Goal: Transaction & Acquisition: Purchase product/service

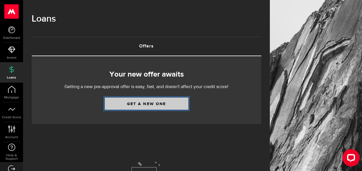
click at [151, 104] on link "Get a new one" at bounding box center [147, 104] width 84 height 12
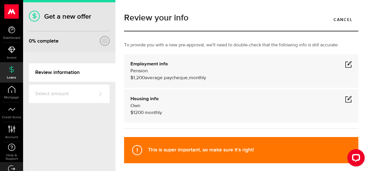
click at [345, 65] on span at bounding box center [348, 64] width 7 height 7
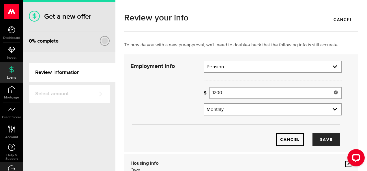
click at [234, 91] on input "1200" at bounding box center [275, 93] width 132 height 12
type input "1,292"
click at [319, 139] on button "Save" at bounding box center [326, 140] width 28 height 13
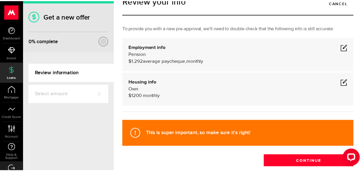
scroll to position [29, 0]
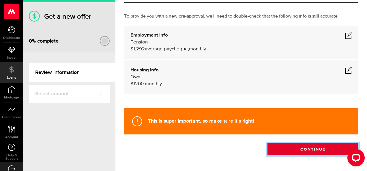
click at [317, 147] on button "Continue" at bounding box center [312, 149] width 91 height 12
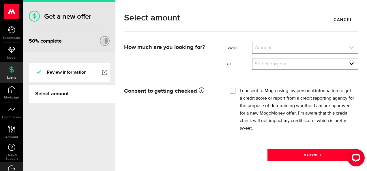
click at [265, 47] on link "expand select" at bounding box center [304, 47] width 105 height 11
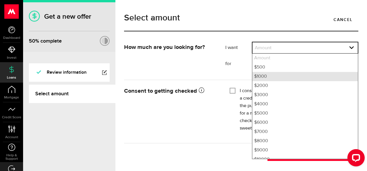
click at [268, 77] on li "$1000" at bounding box center [304, 76] width 105 height 9
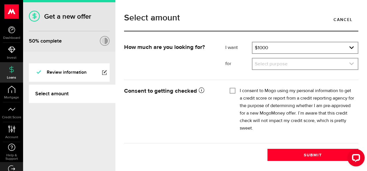
click at [353, 62] on icon "expand select" at bounding box center [351, 63] width 5 height 5
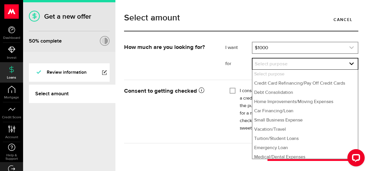
click at [277, 46] on link "expand select" at bounding box center [304, 47] width 105 height 11
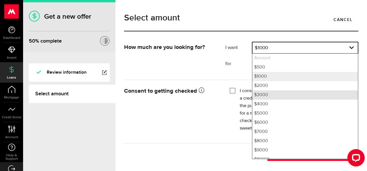
click at [265, 94] on li "$3000" at bounding box center [304, 95] width 105 height 9
select select "3000"
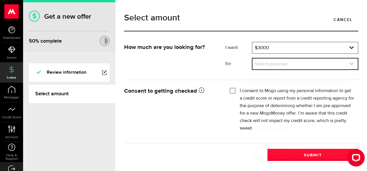
click at [352, 64] on use "expand select" at bounding box center [351, 64] width 4 height 3
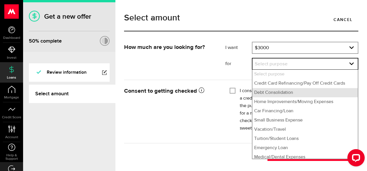
click at [275, 94] on li "Debt Consolidation" at bounding box center [304, 92] width 105 height 9
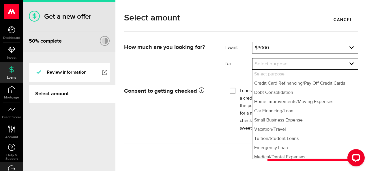
select select "Debt Consolidation"
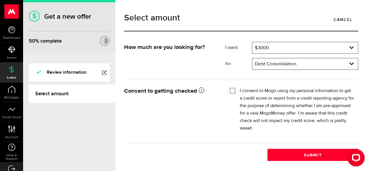
click at [234, 89] on input "I consent to Mogo using my personal information to get a credit score or report…" at bounding box center [233, 90] width 6 height 6
checkbox input "true"
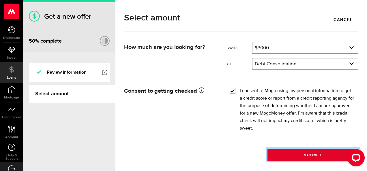
click at [307, 154] on button "Submit" at bounding box center [312, 155] width 91 height 12
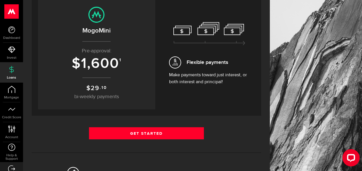
scroll to position [58, 0]
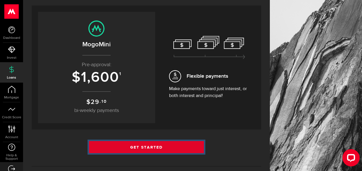
click at [155, 145] on link "Get Started" at bounding box center [146, 147] width 115 height 12
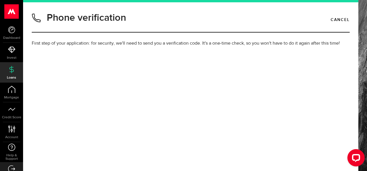
type input "9024013250"
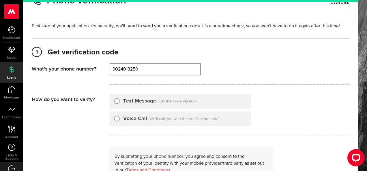
scroll to position [29, 0]
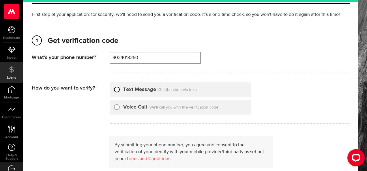
click at [117, 91] on input "Text Message" at bounding box center [117, 89] width 6 height 6
radio input "true"
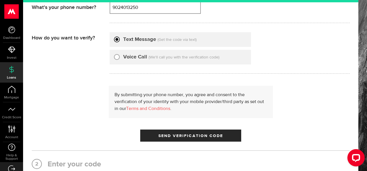
scroll to position [87, 0]
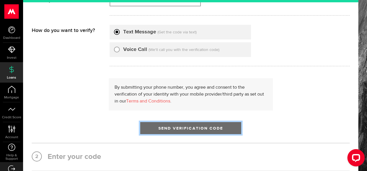
click at [174, 128] on span "Send Verification Code" at bounding box center [190, 129] width 65 height 4
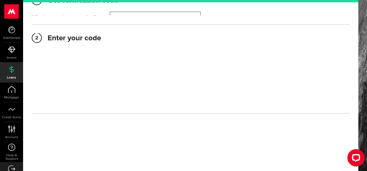
scroll to position [68, 0]
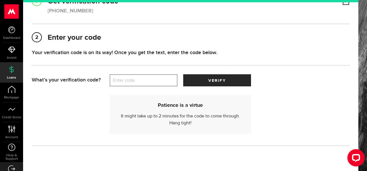
click at [135, 82] on label "Enter code" at bounding box center [144, 81] width 68 height 12
click at [135, 82] on input "Enter code" at bounding box center [144, 80] width 68 height 12
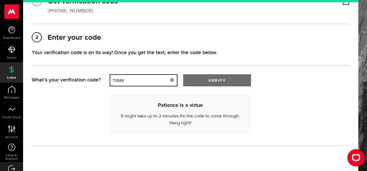
type input "73849"
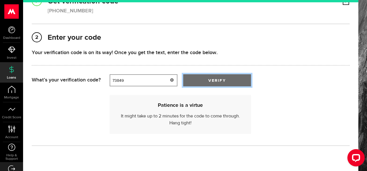
click at [213, 82] on span "submit" at bounding box center [217, 82] width 10 height 10
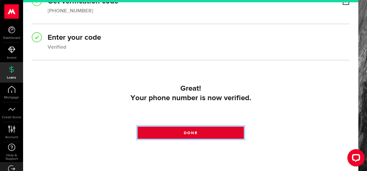
click at [200, 133] on link "Done" at bounding box center [191, 133] width 106 height 12
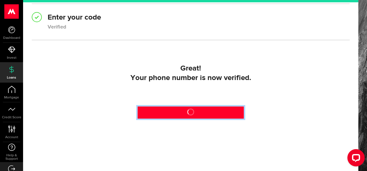
scroll to position [96, 0]
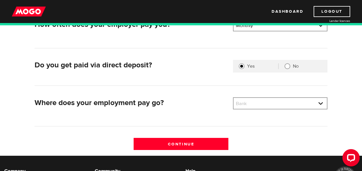
scroll to position [115, 0]
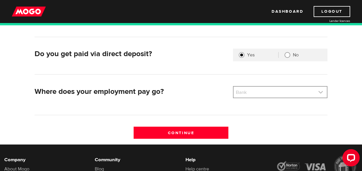
click at [323, 91] on link at bounding box center [280, 92] width 93 height 11
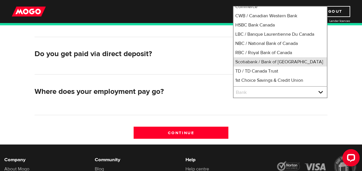
scroll to position [59, 0]
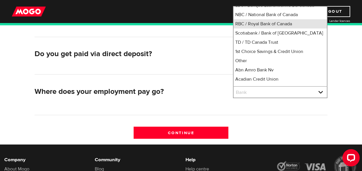
click at [266, 25] on li "RBC / Royal Bank of Canada" at bounding box center [280, 23] width 93 height 9
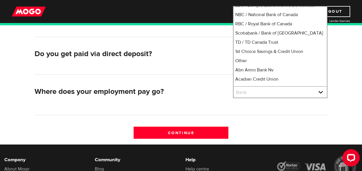
select select "8"
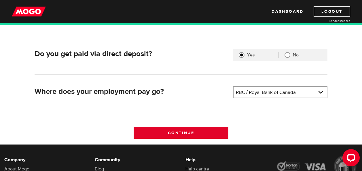
click at [191, 129] on input "Continue" at bounding box center [181, 133] width 95 height 12
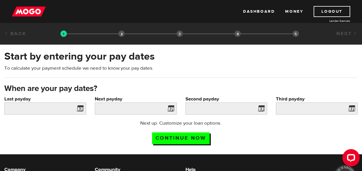
click at [82, 108] on span at bounding box center [79, 109] width 9 height 9
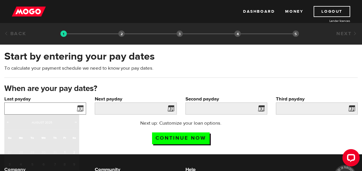
click at [49, 106] on input "Last payday" at bounding box center [45, 109] width 82 height 12
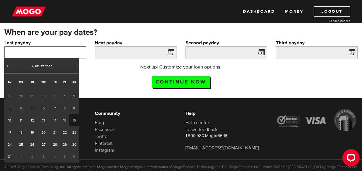
scroll to position [58, 0]
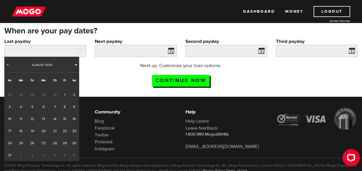
click at [77, 64] on span "Next" at bounding box center [76, 64] width 5 height 5
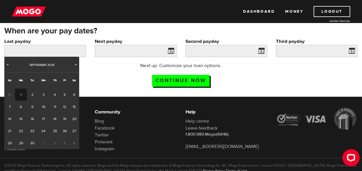
click at [22, 94] on link "1" at bounding box center [21, 95] width 12 height 12
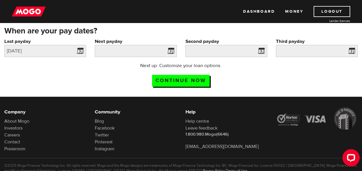
click at [172, 50] on span at bounding box center [170, 51] width 9 height 9
click at [171, 50] on span at bounding box center [170, 51] width 9 height 9
click at [44, 52] on input "2025/09/01" at bounding box center [45, 51] width 82 height 12
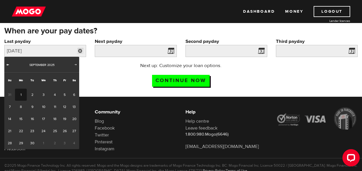
click at [7, 65] on span "Prev" at bounding box center [7, 64] width 5 height 5
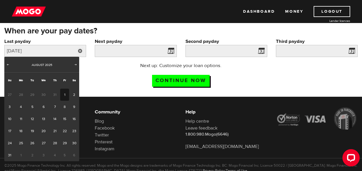
click at [65, 95] on link "1" at bounding box center [64, 95] width 9 height 12
type input "[DATE]"
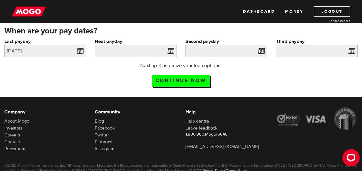
click at [168, 51] on span at bounding box center [170, 51] width 9 height 9
click at [169, 51] on span at bounding box center [170, 51] width 9 height 9
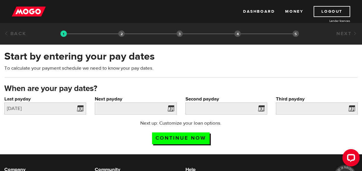
scroll to position [29, 0]
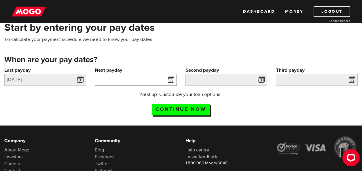
click at [129, 80] on input "Next payday" at bounding box center [136, 80] width 82 height 12
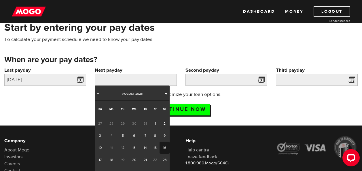
click at [166, 92] on span "Next" at bounding box center [166, 93] width 5 height 5
click at [109, 123] on link "1" at bounding box center [112, 124] width 12 height 12
type input "2025/09/01"
type input "2025/10/1"
type input "2025/10/31"
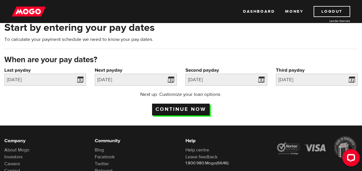
click at [189, 110] on input "Continue now" at bounding box center [181, 110] width 58 height 12
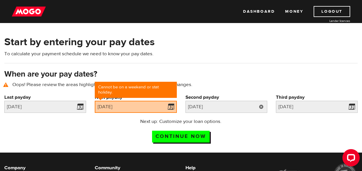
scroll to position [26, 0]
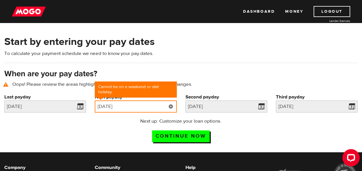
click at [129, 107] on input "2025/09/01" at bounding box center [136, 107] width 82 height 12
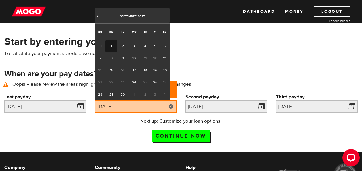
click at [97, 15] on span "Prev" at bounding box center [98, 16] width 5 height 5
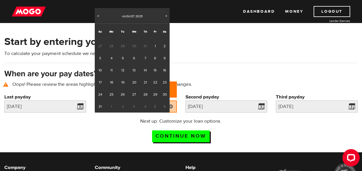
click at [164, 14] on link "Next" at bounding box center [167, 17] width 6 height 6
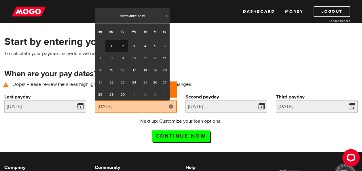
click at [124, 47] on link "2" at bounding box center [123, 46] width 11 height 12
type input "2025/09/02"
type input "2025/10/2"
type input "2025/11/1"
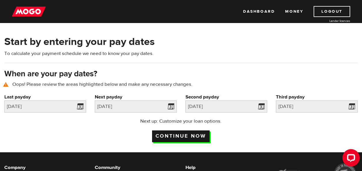
click at [191, 133] on input "Continue now" at bounding box center [181, 137] width 58 height 12
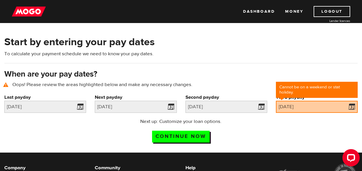
scroll to position [26, 0]
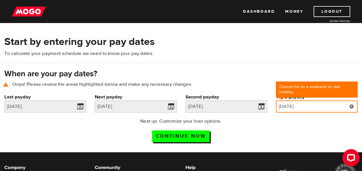
click at [308, 108] on input "[DATE]" at bounding box center [317, 107] width 82 height 12
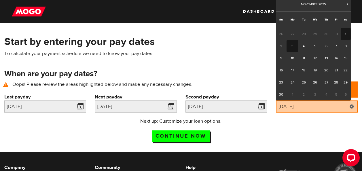
click at [294, 45] on link "3" at bounding box center [293, 46] width 12 height 12
type input "[DATE]"
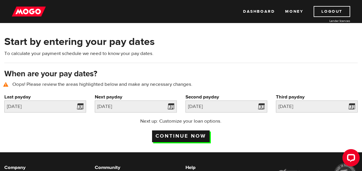
click at [185, 135] on input "Continue now" at bounding box center [181, 137] width 58 height 12
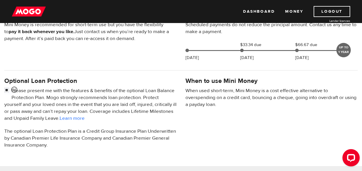
scroll to position [173, 0]
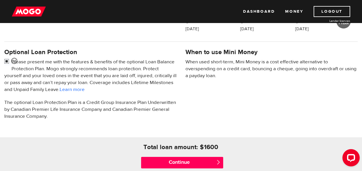
click at [5, 59] on input "checkbox" at bounding box center [7, 62] width 7 height 7
checkbox input "false"
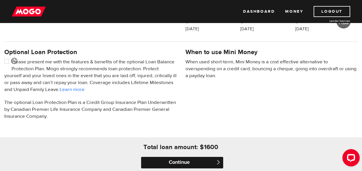
click at [189, 163] on input "Continue" at bounding box center [182, 163] width 82 height 12
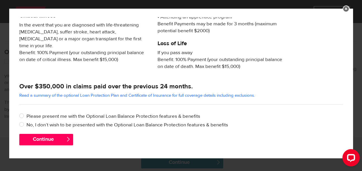
scroll to position [144, 0]
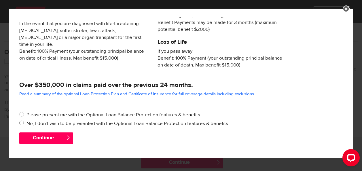
click at [23, 124] on input "No, I don’t wish to be presented with the Optional Loan Balance Protection feat…" at bounding box center [22, 123] width 7 height 7
radio input "true"
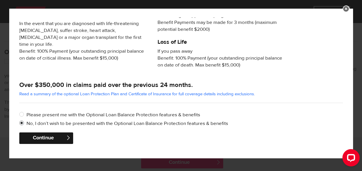
click at [41, 138] on button "Continue" at bounding box center [46, 139] width 54 height 12
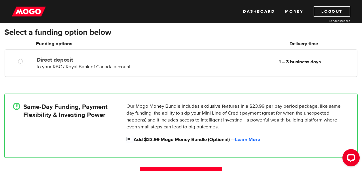
scroll to position [58, 0]
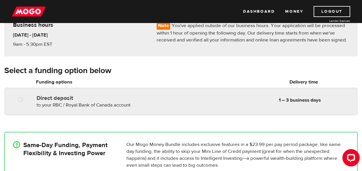
radio input "true"
click at [22, 96] on div at bounding box center [20, 99] width 34 height 12
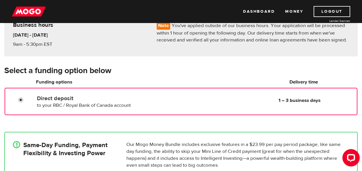
click at [23, 99] on input "Direct deposit" at bounding box center [21, 100] width 7 height 7
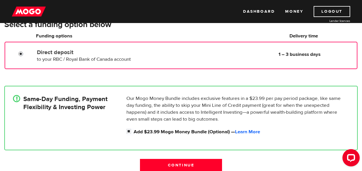
scroll to position [115, 0]
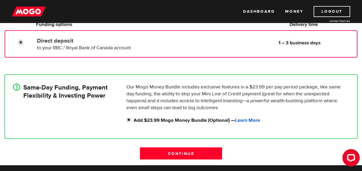
click at [294, 113] on div "Our Mogo Money Bundle includes exclusive features in a $23.99 per pay period pa…" at bounding box center [238, 104] width 228 height 41
click at [104, 107] on div "! Same-Day Funding, Payment Flexibility & Investing Power" at bounding box center [68, 105] width 114 height 43
click at [22, 42] on input "Direct deposit" at bounding box center [21, 43] width 7 height 7
click at [19, 43] on input "Direct deposit" at bounding box center [21, 43] width 7 height 7
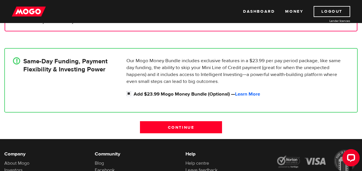
scroll to position [144, 0]
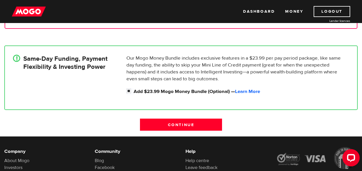
click at [55, 83] on div "! Same-Day Funding, Payment Flexibility & Investing Power" at bounding box center [68, 76] width 114 height 43
click at [129, 90] on input "Add $23.99 Mogo Money Bundle (Optional) — Learn More" at bounding box center [130, 91] width 7 height 7
checkbox input "false"
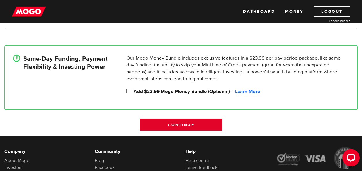
click at [200, 125] on input "Continue" at bounding box center [181, 125] width 82 height 12
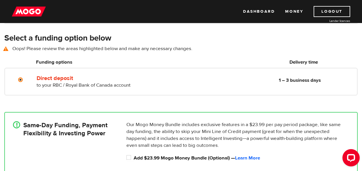
scroll to position [80, 0]
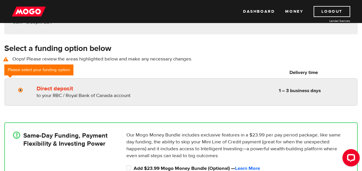
radio input "true"
click at [19, 89] on input "Direct deposit" at bounding box center [21, 90] width 7 height 7
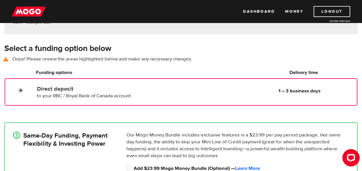
click at [24, 90] on input "Direct deposit" at bounding box center [21, 91] width 7 height 7
click at [22, 90] on input "Direct deposit" at bounding box center [21, 91] width 7 height 7
click at [151, 69] on h6 "Funding options" at bounding box center [101, 72] width 131 height 7
click at [61, 63] on div "Select a funding option below Oops! Please review the areas highlighted below a…" at bounding box center [181, 55] width 362 height 25
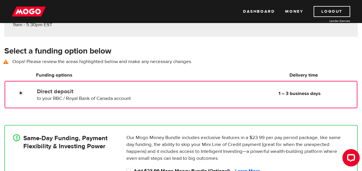
scroll to position [87, 0]
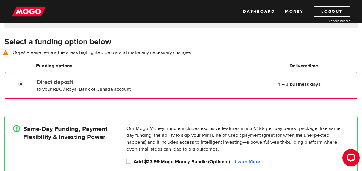
click at [82, 63] on h6 "Funding options" at bounding box center [101, 66] width 131 height 7
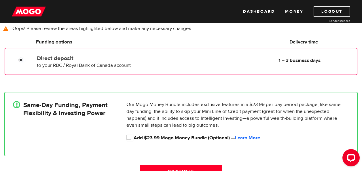
scroll to position [144, 0]
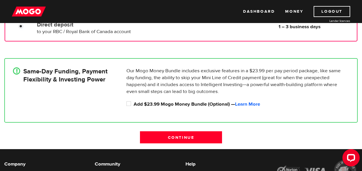
click at [57, 90] on div "! Same-Day Funding, Payment Flexibility & Investing Power" at bounding box center [68, 88] width 114 height 43
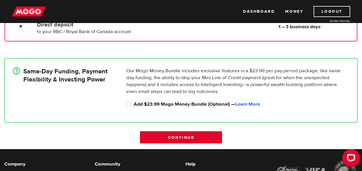
click at [176, 138] on input "Continue" at bounding box center [181, 137] width 82 height 12
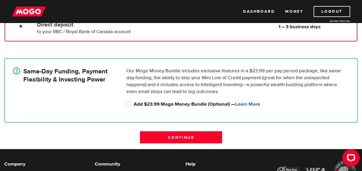
scroll to position [121, 0]
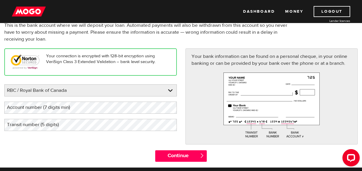
scroll to position [58, 0]
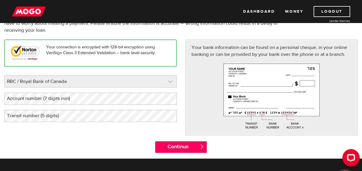
click at [170, 80] on link at bounding box center [91, 82] width 172 height 12
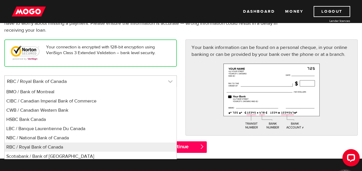
click at [170, 80] on link at bounding box center [91, 82] width 172 height 12
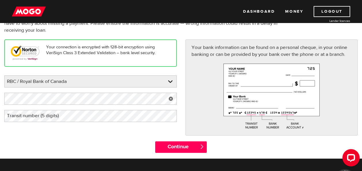
click at [55, 116] on label "Transit number (5 digits)" at bounding box center [37, 116] width 66 height 12
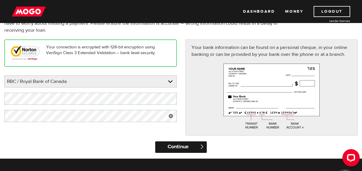
click at [185, 149] on input "Continue" at bounding box center [181, 148] width 52 height 12
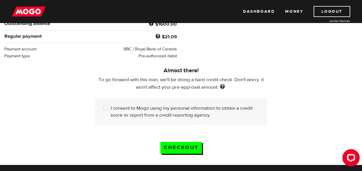
scroll to position [144, 0]
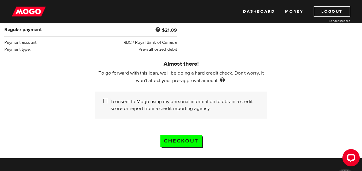
click at [108, 100] on input "I consent to Mogo using my personal information to obtain a credit score or rep…" at bounding box center [107, 101] width 7 height 7
checkbox input "true"
click at [173, 137] on input "Checkout" at bounding box center [182, 142] width 42 height 12
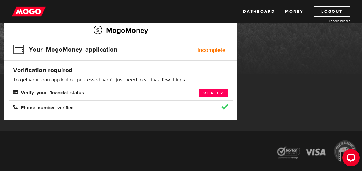
scroll to position [58, 0]
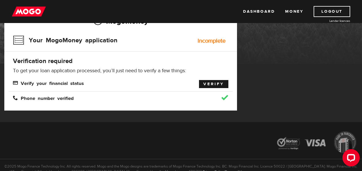
click at [212, 87] on link "Verify" at bounding box center [213, 84] width 29 height 8
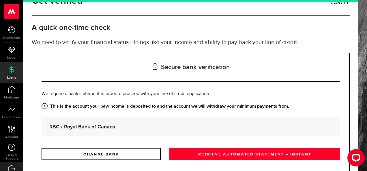
scroll to position [56, 0]
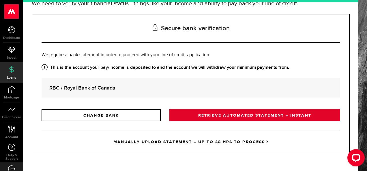
click at [247, 116] on link "RETRIEVE AUTOMATED STATEMENT – INSTANT" at bounding box center [254, 115] width 170 height 12
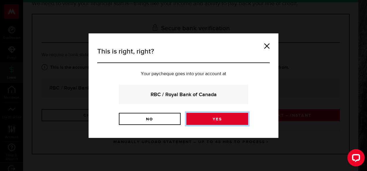
click at [226, 118] on link "Yes" at bounding box center [217, 119] width 62 height 12
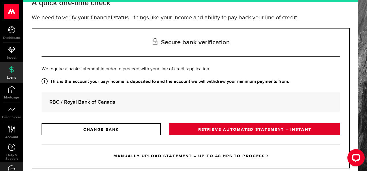
scroll to position [56, 0]
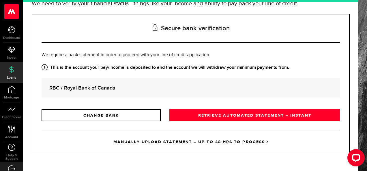
click at [220, 142] on link "MANUALLY UPLOAD STATEMENT – UP TO 48 HRS TO PROCESS" at bounding box center [191, 142] width 298 height 24
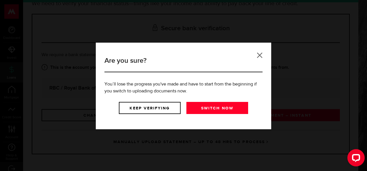
click at [258, 55] on link at bounding box center [260, 55] width 6 height 6
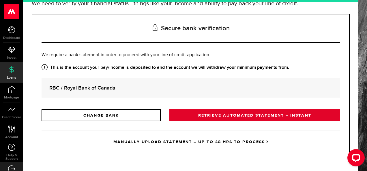
click at [275, 117] on link "RETRIEVE AUTOMATED STATEMENT – INSTANT" at bounding box center [254, 115] width 170 height 12
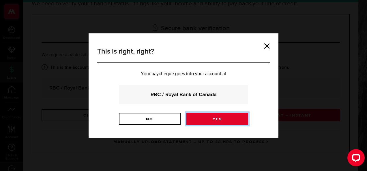
click at [229, 120] on link "Yes" at bounding box center [217, 119] width 62 height 12
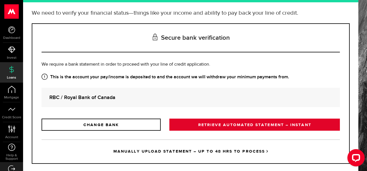
scroll to position [56, 0]
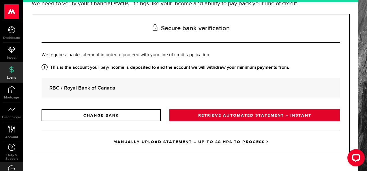
click at [248, 114] on link "RETRIEVE AUTOMATED STATEMENT – INSTANT" at bounding box center [254, 115] width 170 height 12
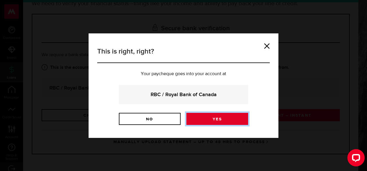
click at [221, 121] on link "Yes" at bounding box center [217, 119] width 62 height 12
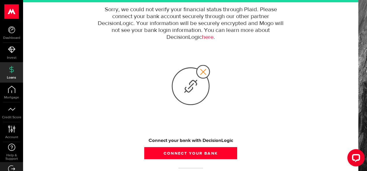
scroll to position [87, 0]
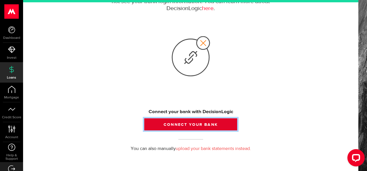
click at [200, 123] on button "Connect your bank" at bounding box center [190, 125] width 93 height 12
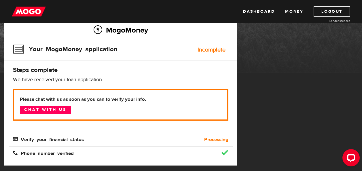
scroll to position [58, 0]
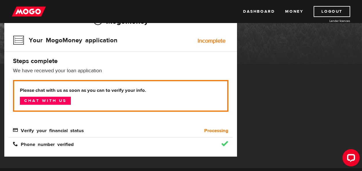
click at [58, 131] on span "Verify your financial status" at bounding box center [48, 130] width 71 height 5
click at [54, 101] on link "Chat with us" at bounding box center [45, 101] width 51 height 8
click at [13, 130] on span "Verify your financial status" at bounding box center [48, 130] width 71 height 5
click at [208, 134] on b "Processing" at bounding box center [216, 130] width 24 height 7
click at [48, 99] on link "Chat with us" at bounding box center [45, 101] width 51 height 8
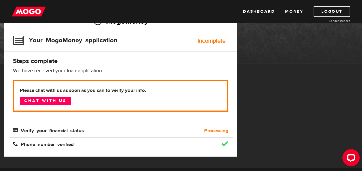
click at [49, 143] on span "Phone number verified" at bounding box center [43, 144] width 61 height 5
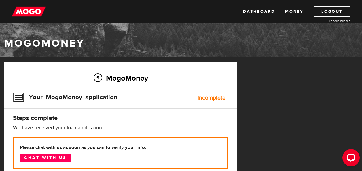
scroll to position [0, 0]
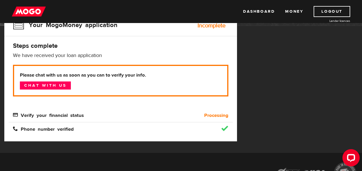
scroll to position [87, 0]
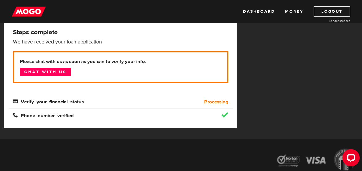
click at [14, 101] on span "Verify your financial status" at bounding box center [48, 101] width 71 height 5
click at [214, 103] on b "Processing" at bounding box center [216, 102] width 24 height 7
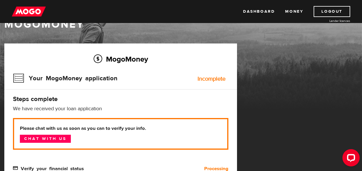
scroll to position [48, 0]
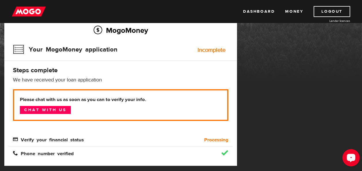
click at [351, 160] on div "Open LiveChat chat widget" at bounding box center [352, 158] width 10 height 10
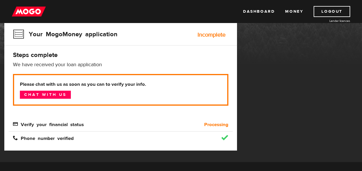
scroll to position [0, 0]
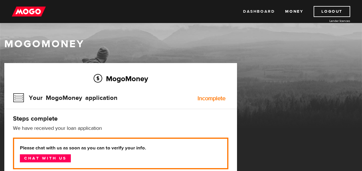
click at [255, 11] on link "Dashboard" at bounding box center [259, 11] width 32 height 11
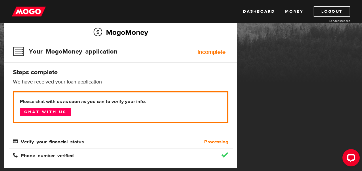
scroll to position [58, 0]
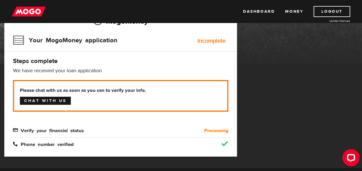
click at [54, 100] on link "Chat with us" at bounding box center [45, 101] width 51 height 8
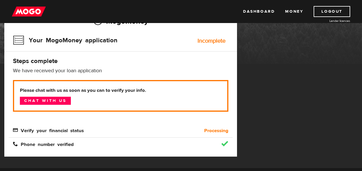
click at [297, 29] on div "MogoMoney Your MogoMoney application Expired Your MogoMoney credit decision has…" at bounding box center [181, 86] width 362 height 163
